Goal: Task Accomplishment & Management: Manage account settings

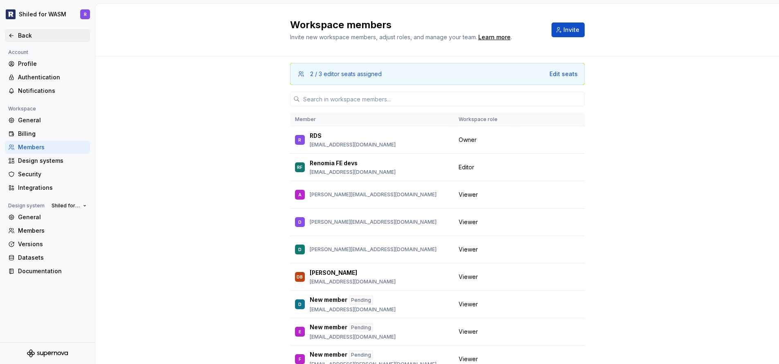
click at [22, 31] on div "Back" at bounding box center [47, 35] width 85 height 13
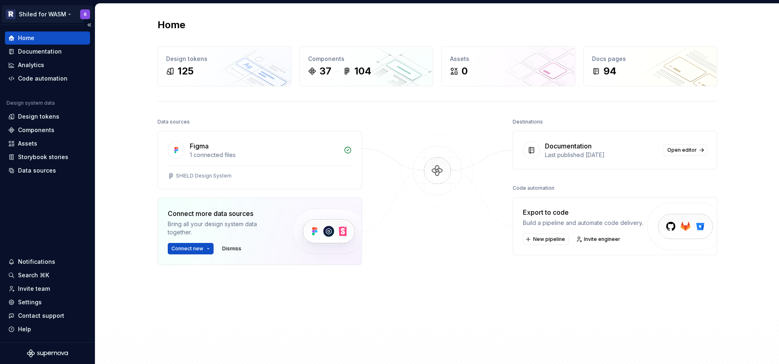
click at [64, 12] on html "Shiled for WASM R Home Documentation Analytics Code automation Design system da…" at bounding box center [389, 182] width 779 height 364
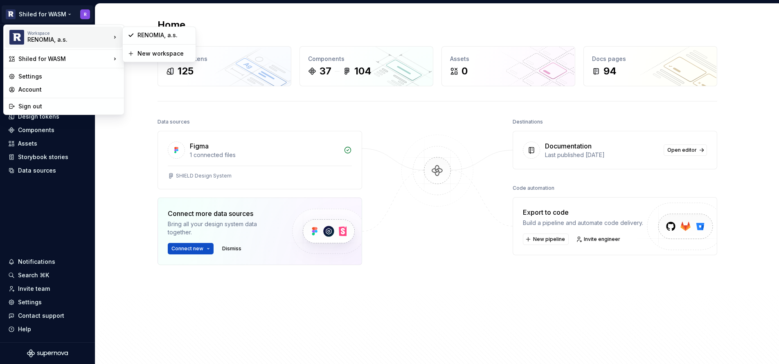
click at [54, 37] on div "RENOMIA, a.s." at bounding box center [62, 40] width 70 height 8
click at [31, 37] on div "RENOMIA, a.s." at bounding box center [62, 40] width 70 height 8
click at [26, 38] on div "Workspace RENOMIA, a.s." at bounding box center [60, 37] width 102 height 21
click at [34, 87] on div "Account" at bounding box center [68, 89] width 101 height 8
